Goal: Information Seeking & Learning: Learn about a topic

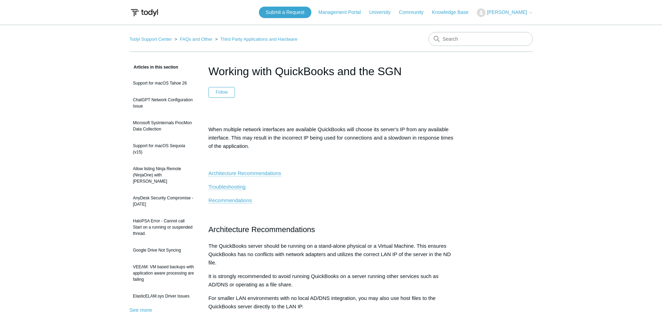
scroll to position [1981, 0]
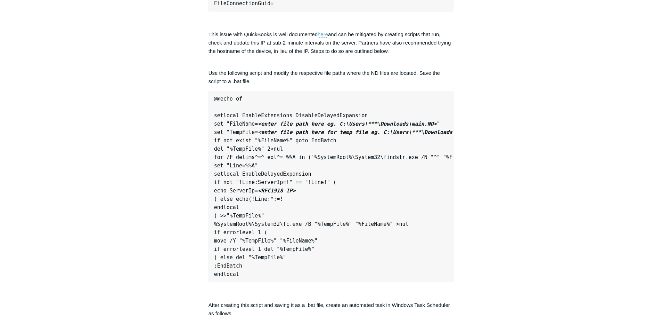
scroll to position [0, 0]
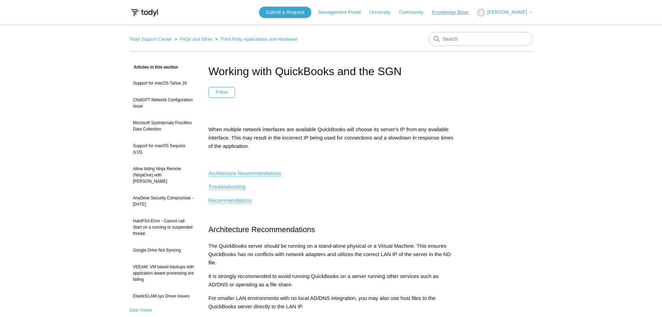
drag, startPoint x: 456, startPoint y: 12, endPoint x: 461, endPoint y: 15, distance: 6.1
click at [456, 12] on link "Knowledge Base" at bounding box center [453, 12] width 43 height 7
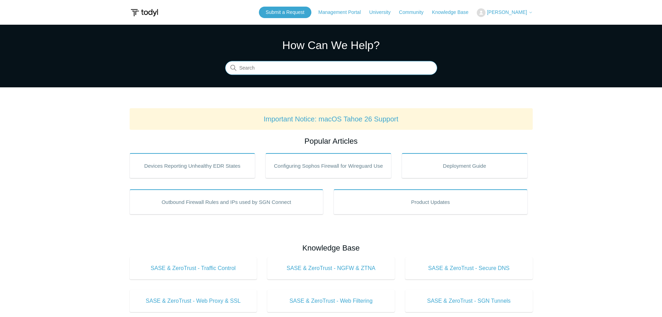
click at [263, 69] on input "Search" at bounding box center [331, 68] width 212 height 14
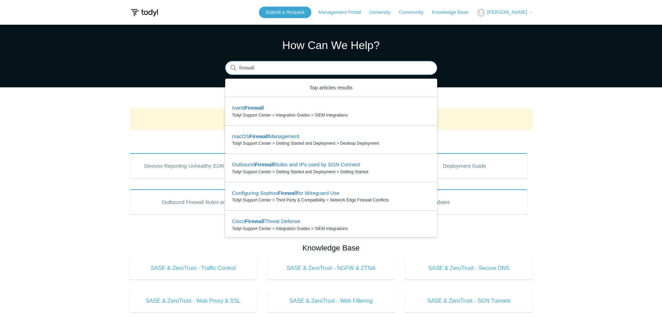
type input "firewall"
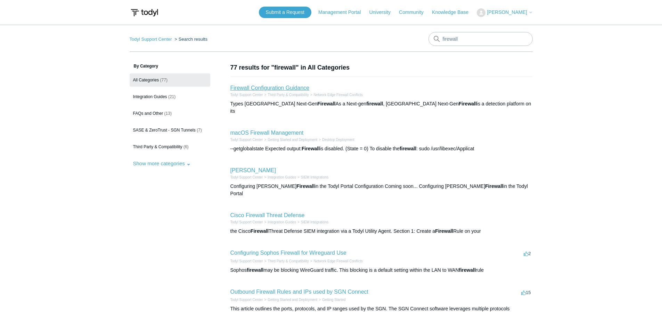
click at [265, 87] on link "Firewall Configuration Guidance" at bounding box center [269, 88] width 79 height 6
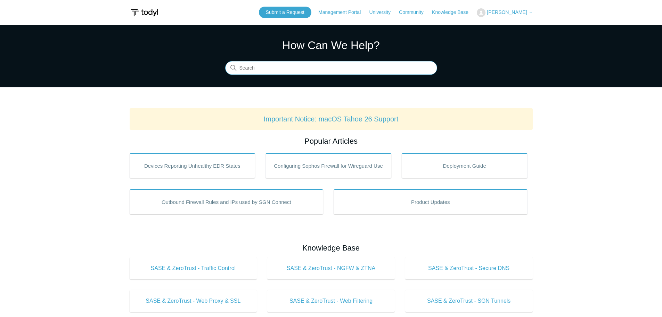
click at [285, 72] on input "Search" at bounding box center [331, 68] width 212 height 14
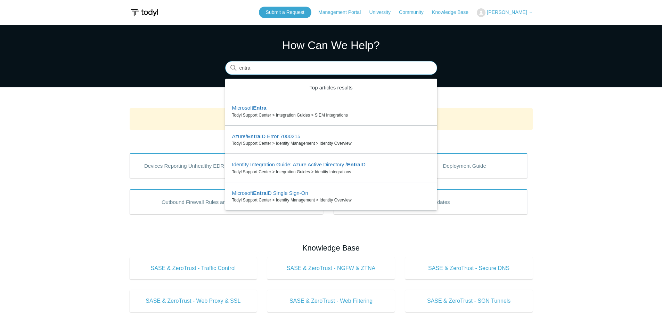
type input "entra"
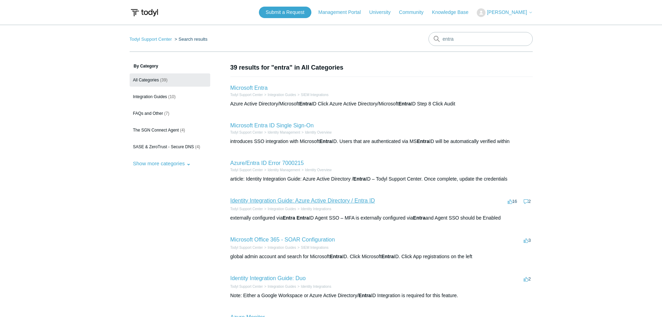
click at [278, 198] on link "Identity Integration Guide: Azure Active Directory / Entra ID" at bounding box center [302, 200] width 145 height 6
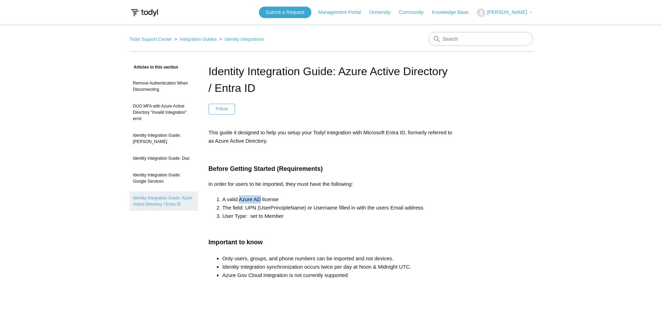
drag, startPoint x: 239, startPoint y: 198, endPoint x: 260, endPoint y: 198, distance: 21.5
click at [260, 198] on li "A valid Azure AD license" at bounding box center [337, 199] width 231 height 8
copy li "Azure AD"
